Goal: Information Seeking & Learning: Learn about a topic

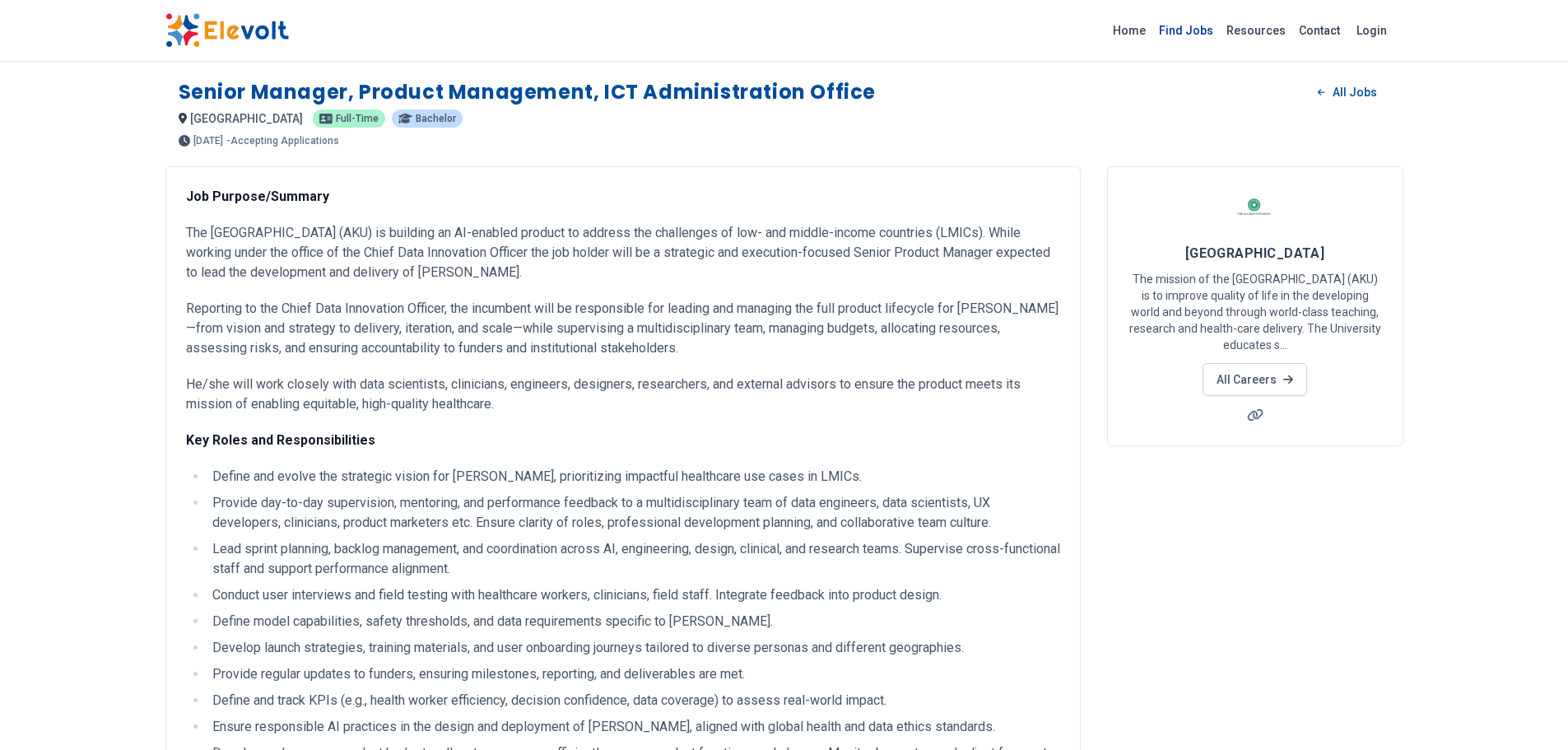
click at [1208, 28] on link "Find Jobs" at bounding box center [1186, 30] width 68 height 26
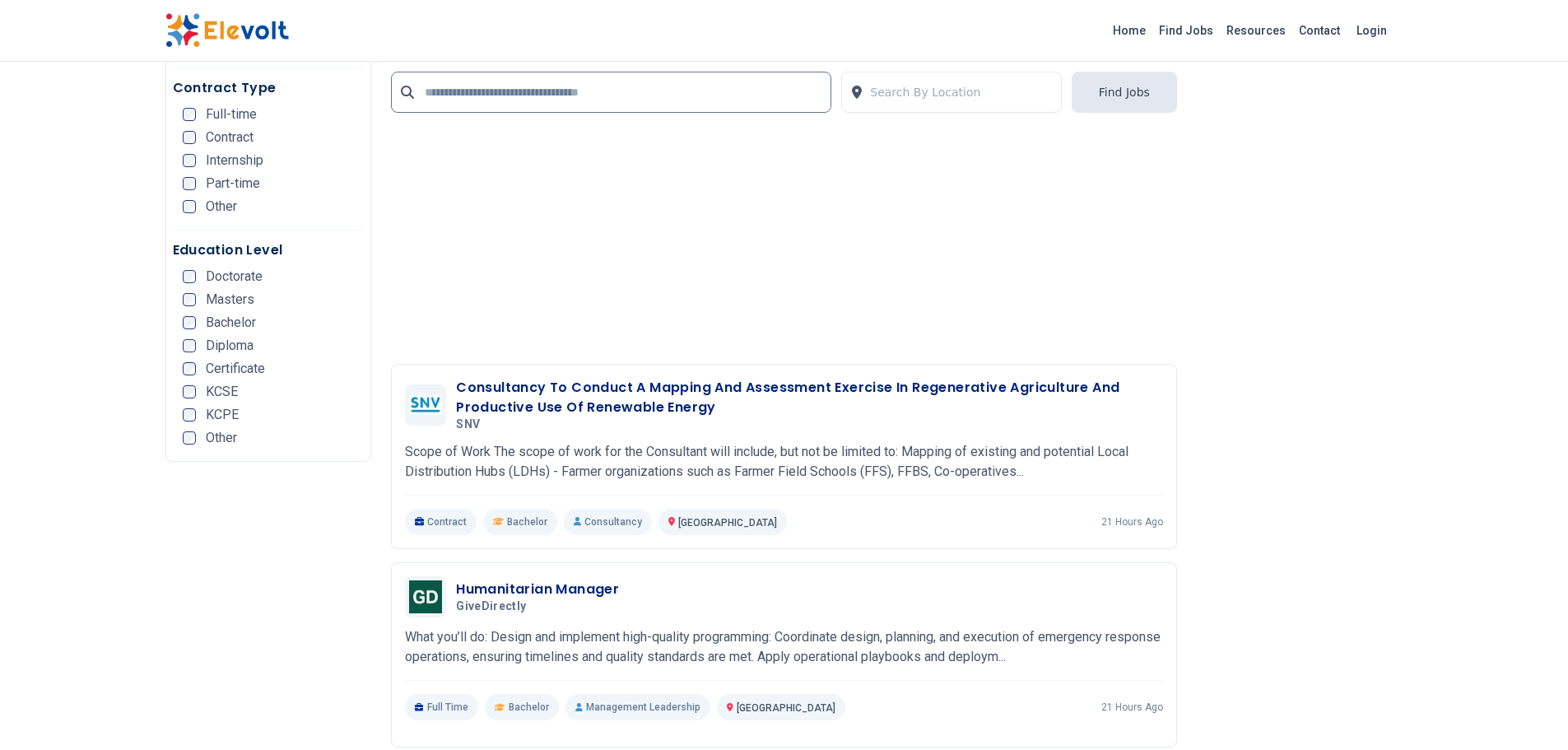
scroll to position [3869, 0]
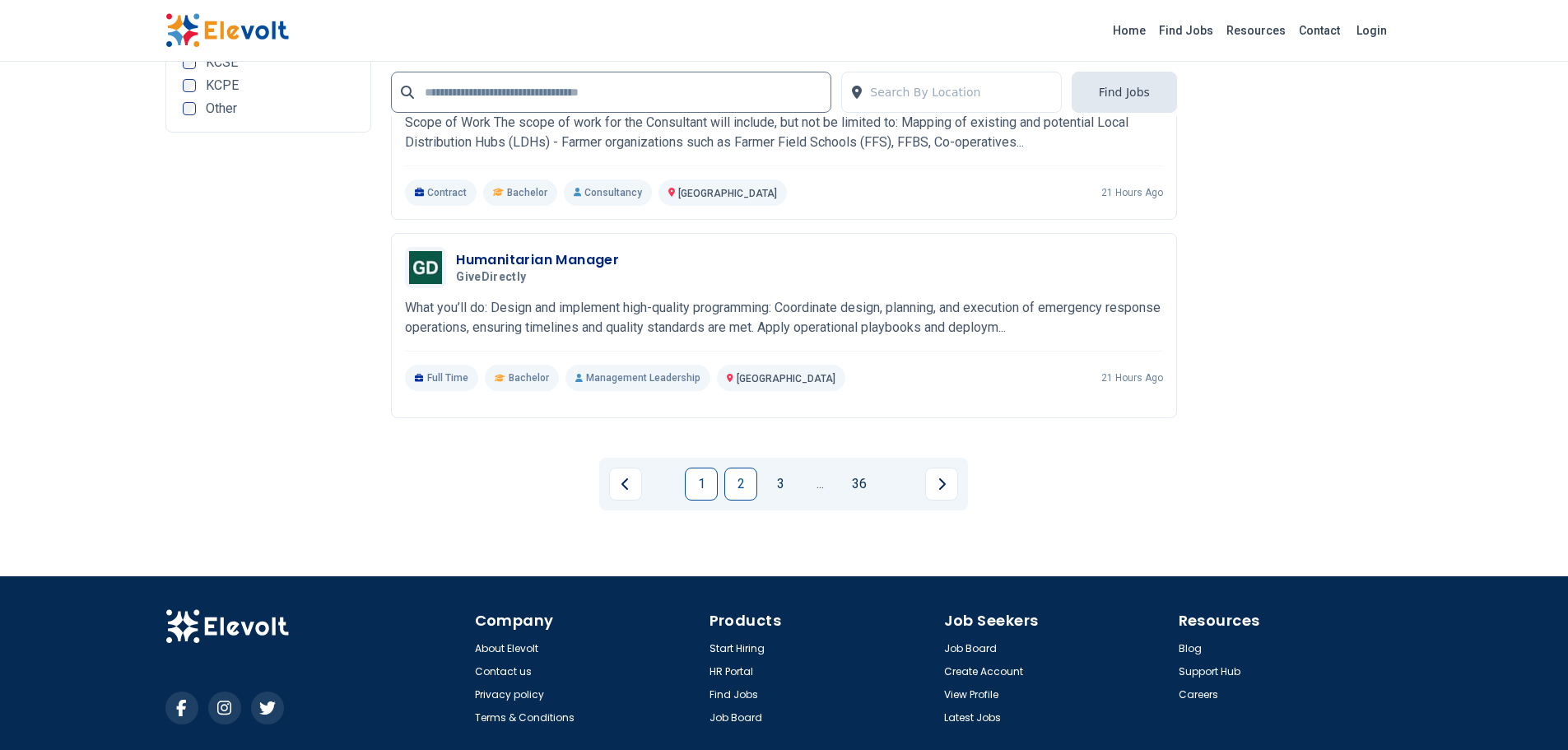
click at [739, 480] on link "2" at bounding box center [740, 484] width 33 height 33
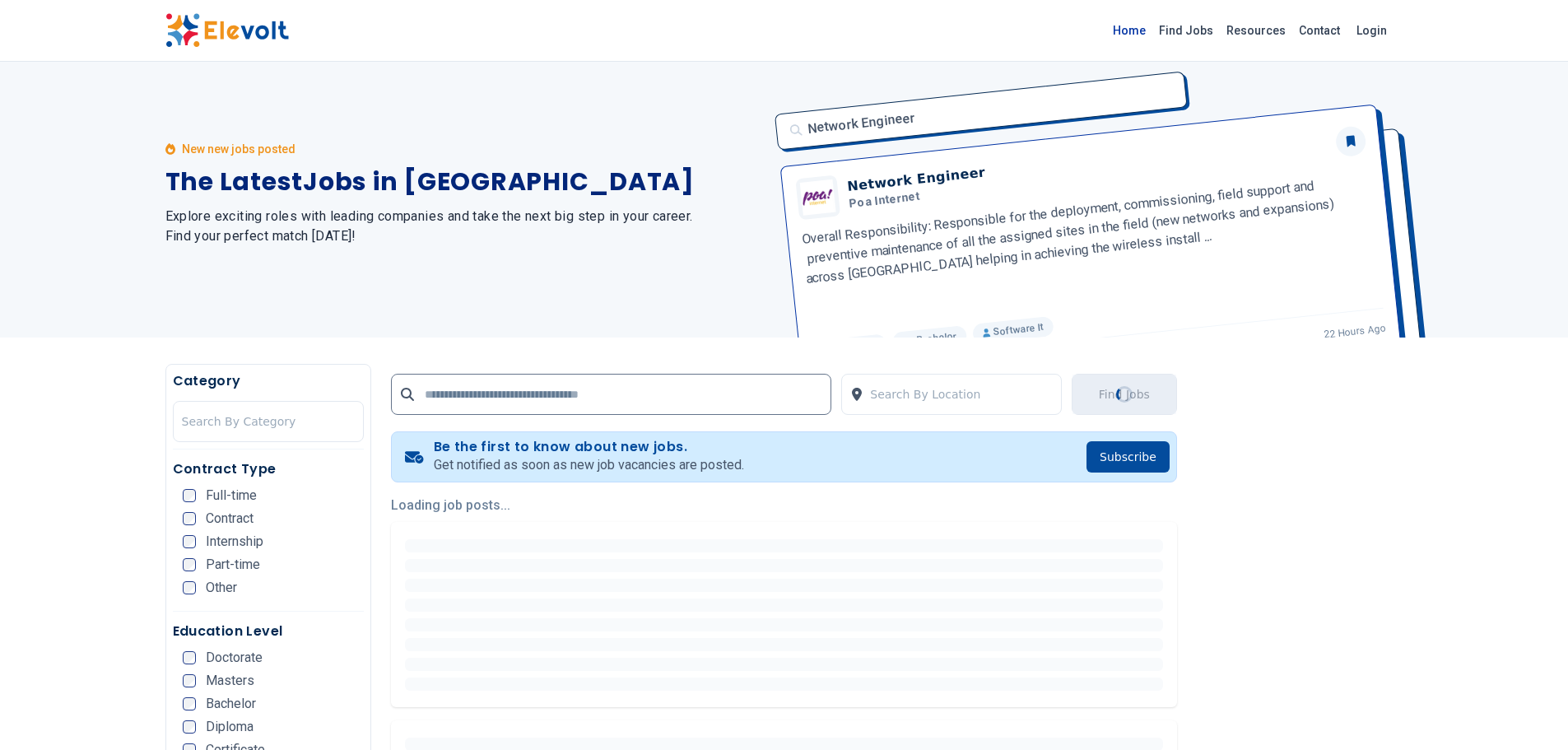
scroll to position [0, 0]
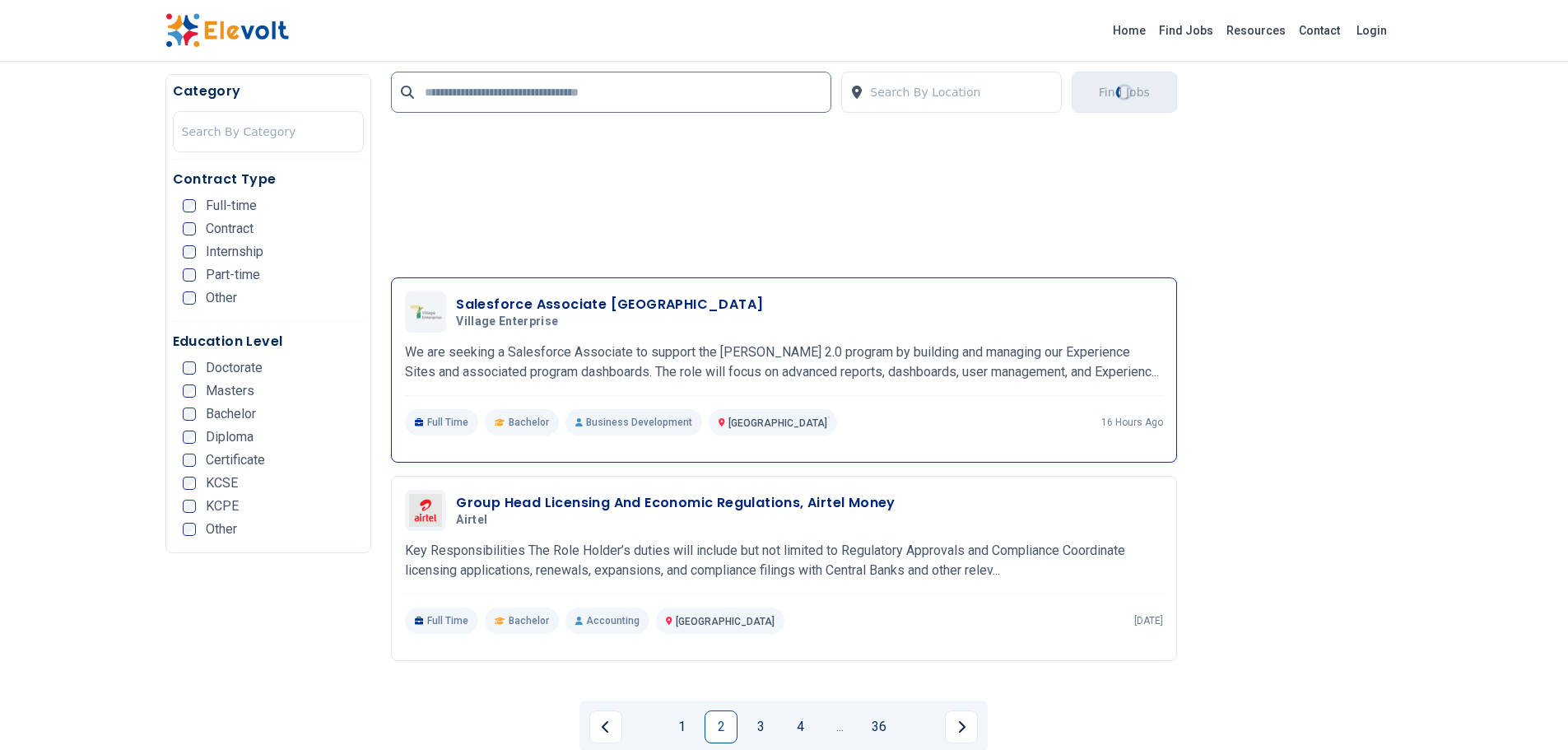
scroll to position [3866, 0]
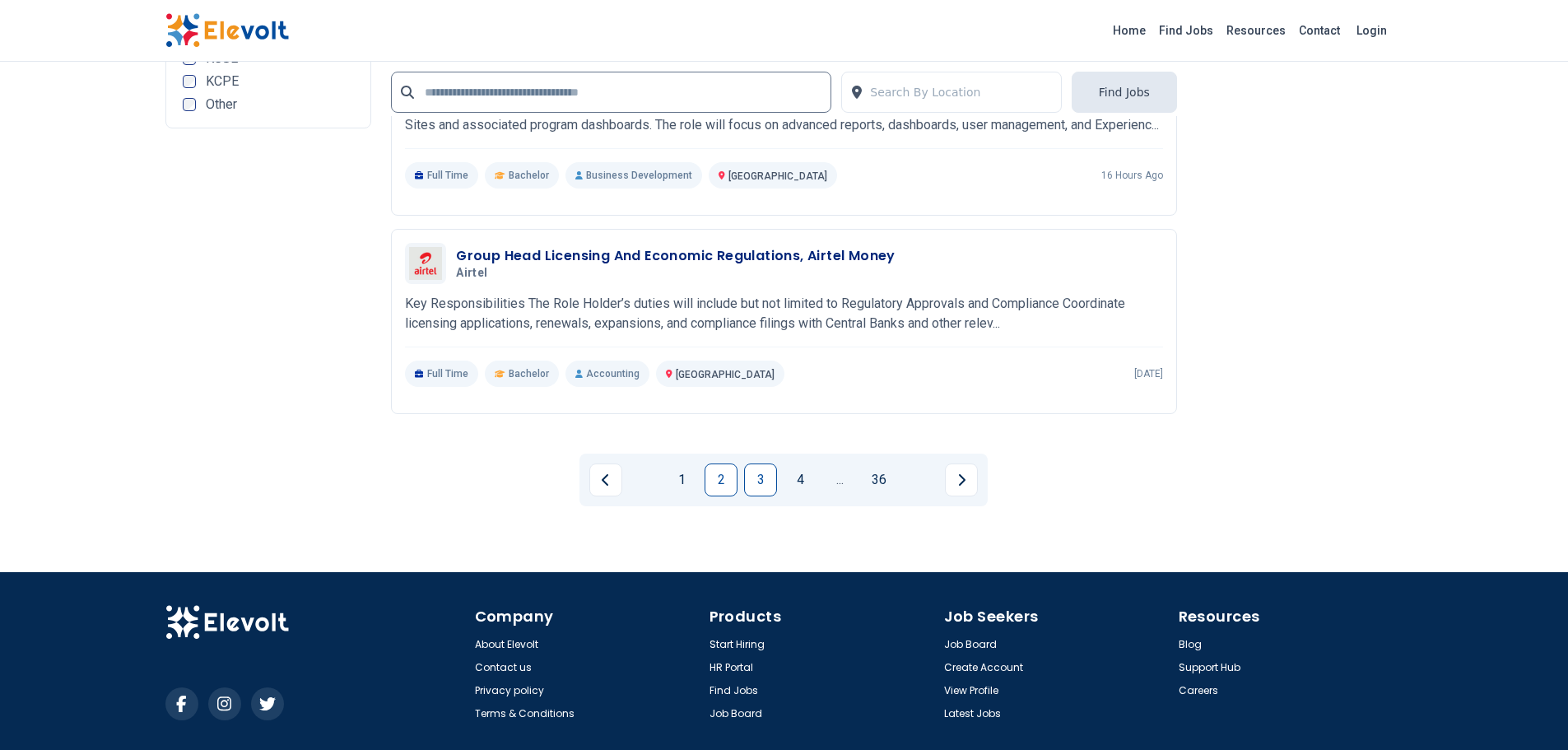
click at [758, 478] on link "3" at bounding box center [760, 479] width 33 height 33
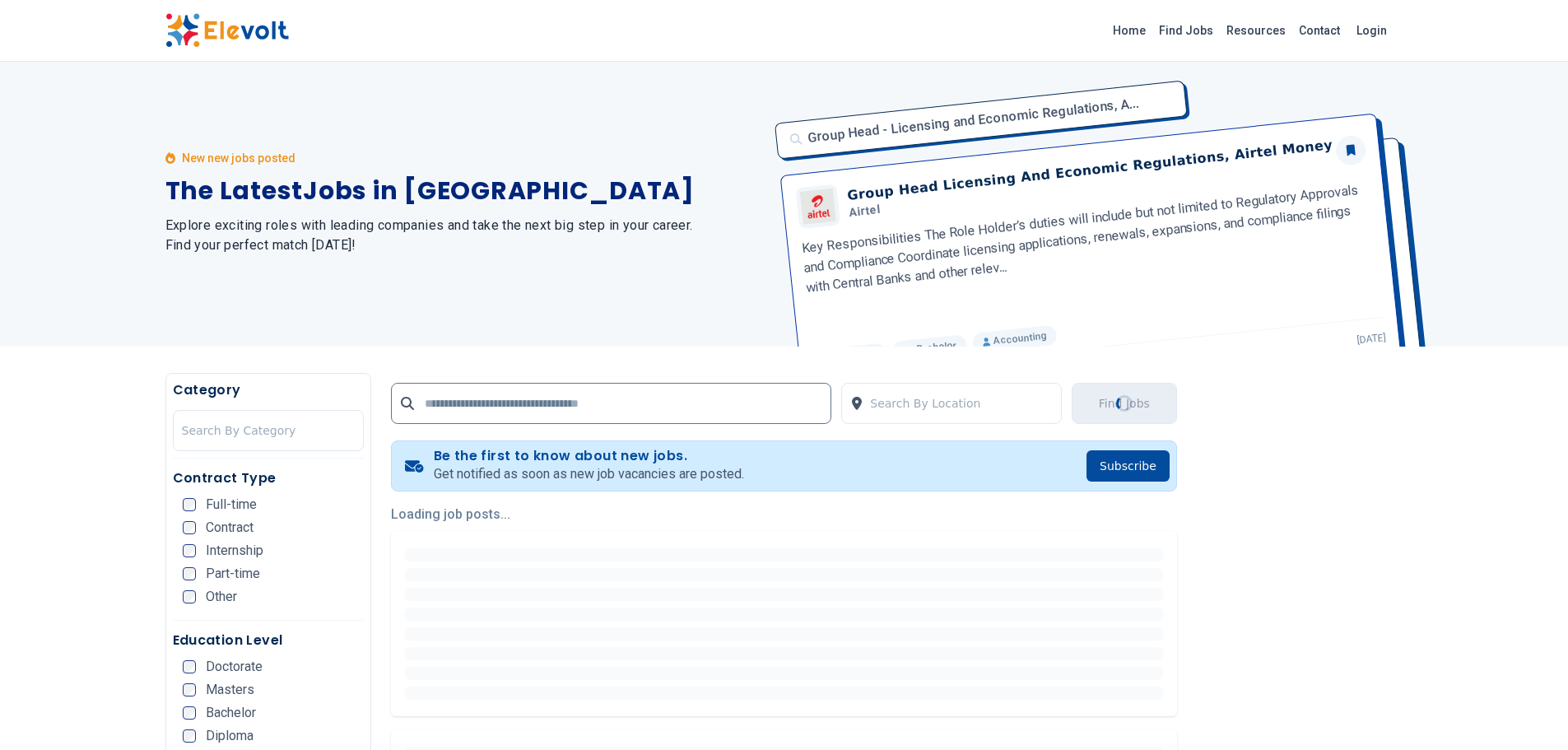
scroll to position [0, 0]
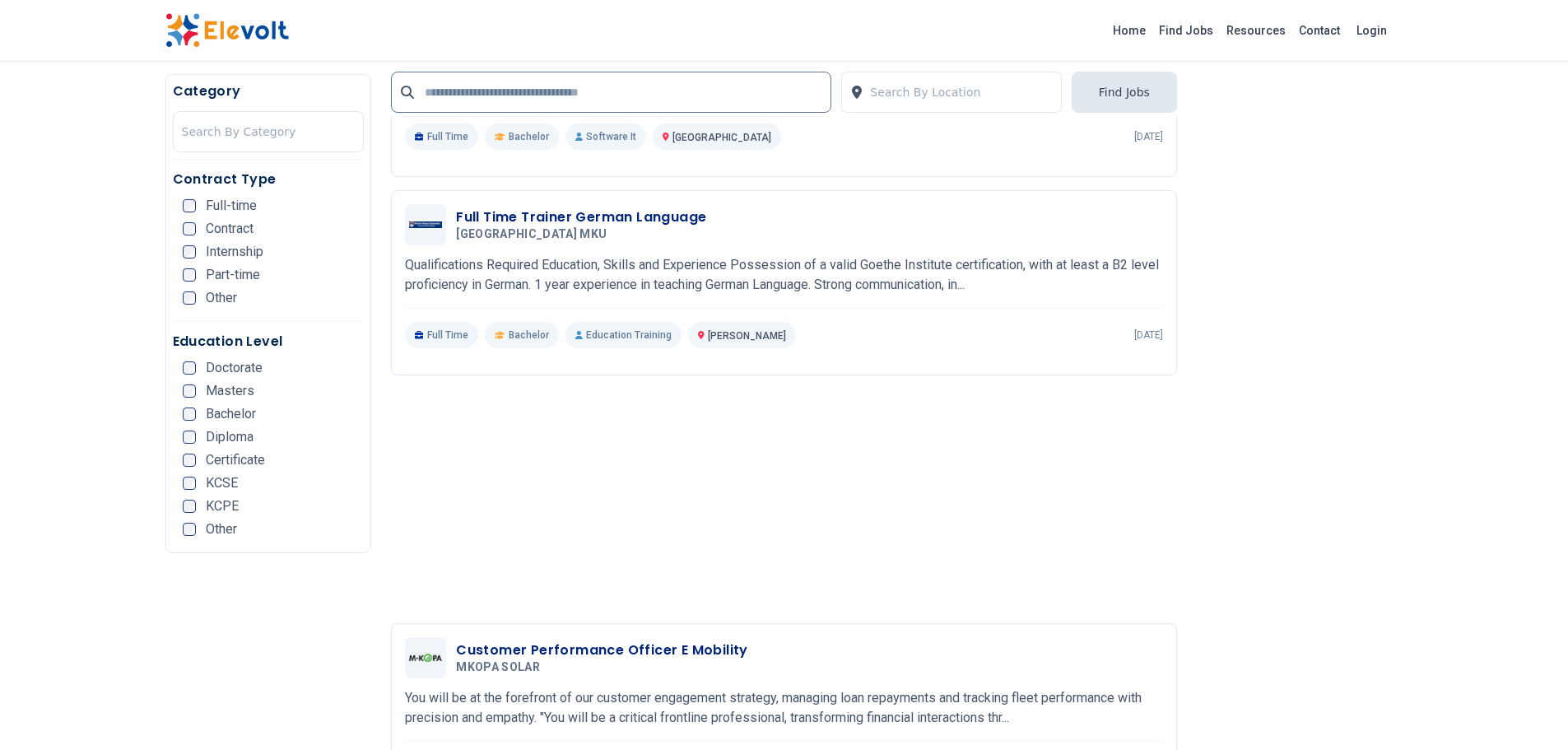
scroll to position [2222, 0]
